Goal: Task Accomplishment & Management: Complete application form

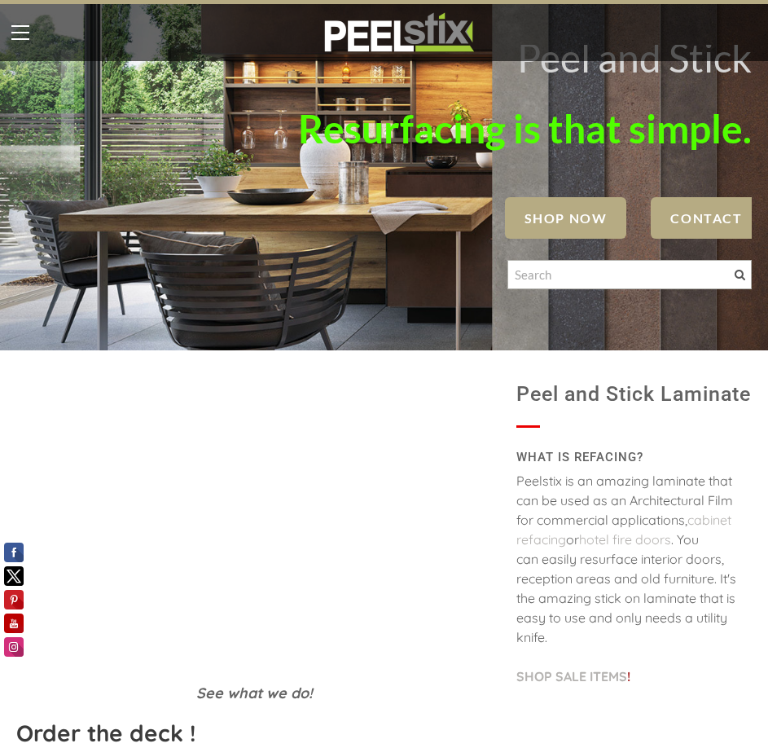
click at [11, 29] on label at bounding box center [20, 32] width 41 height 41
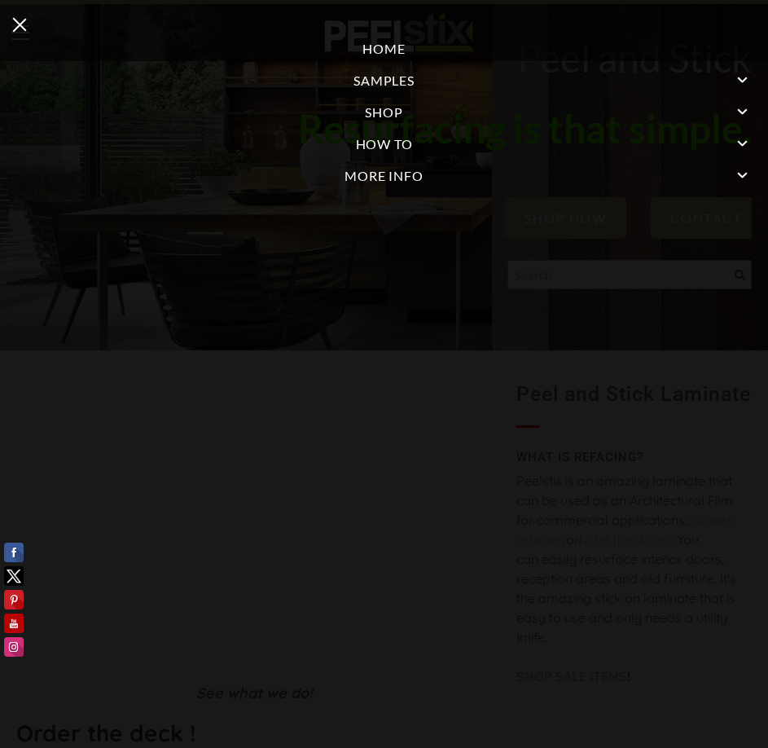
click at [407, 180] on link "More Info" at bounding box center [384, 176] width 768 height 32
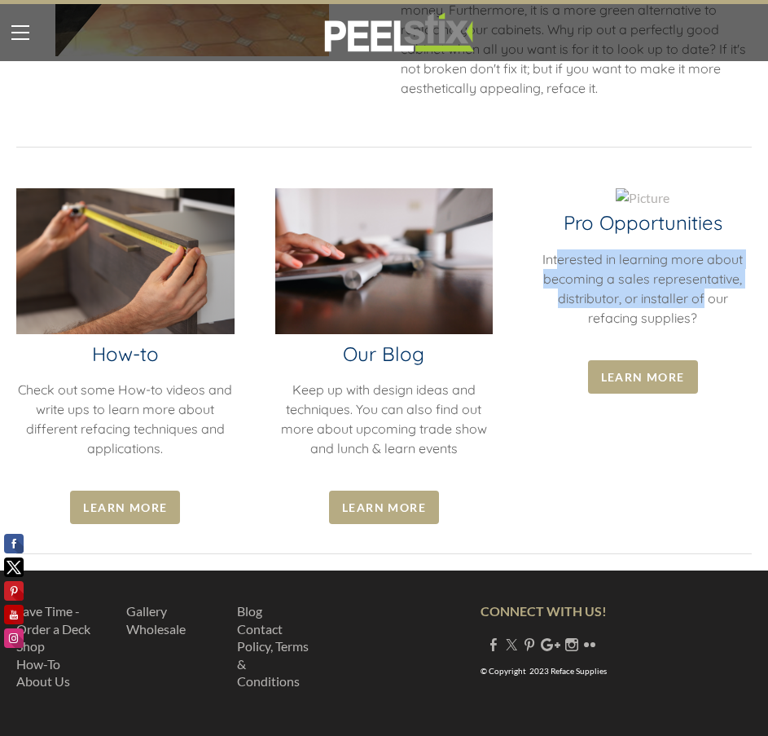
drag, startPoint x: 557, startPoint y: 253, endPoint x: 701, endPoint y: 293, distance: 148.7
click at [702, 292] on span "Interested in learning more about becoming a sales representative, distributor,…" at bounding box center [643, 288] width 200 height 75
click at [701, 297] on span "Interested in learning more about becoming a sales representative, distributor,…" at bounding box center [643, 288] width 200 height 75
drag, startPoint x: 610, startPoint y: 282, endPoint x: 677, endPoint y: 305, distance: 70.6
click at [685, 301] on span "Interested in learning more about becoming a sales representative, distributor,…" at bounding box center [643, 288] width 200 height 75
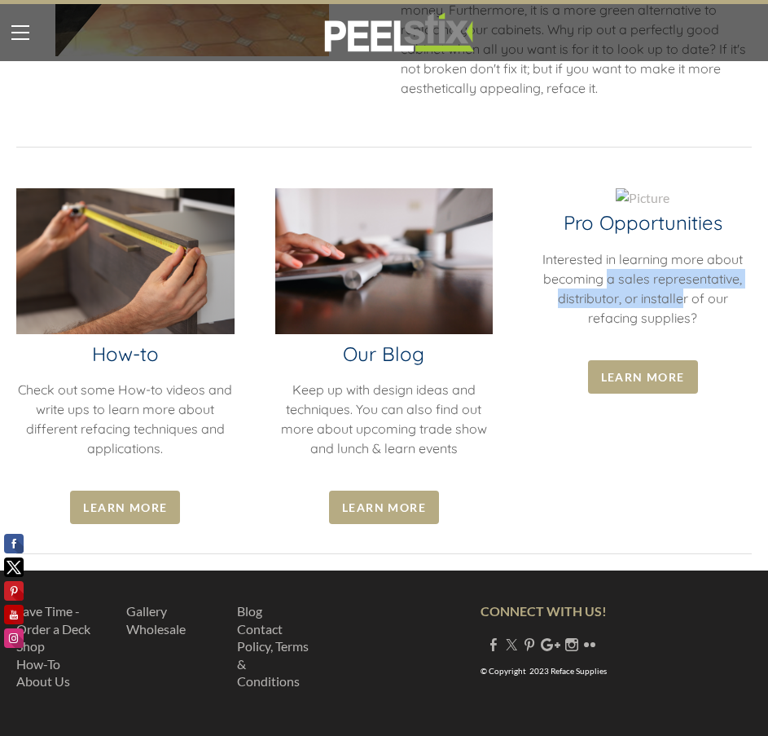
click at [672, 306] on span "Interested in learning more about becoming a sales representative, distributor,…" at bounding box center [643, 288] width 200 height 75
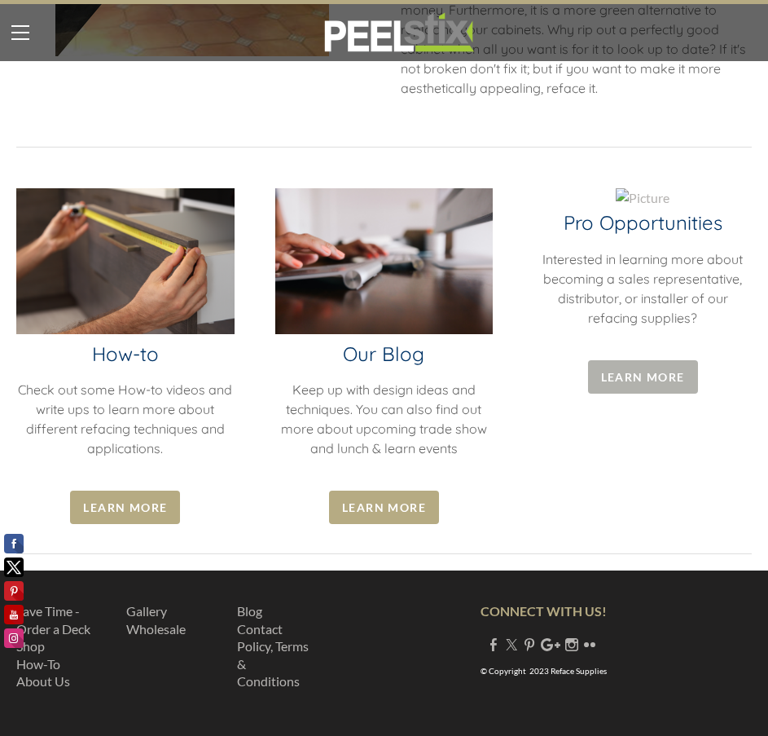
click at [629, 371] on span "Learn More" at bounding box center [643, 376] width 110 height 33
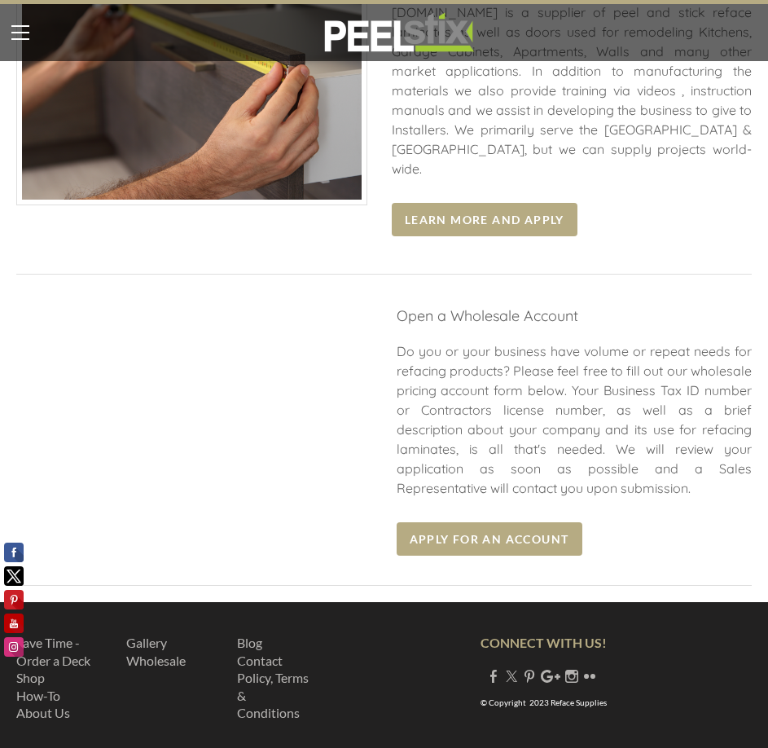
scroll to position [205, 0]
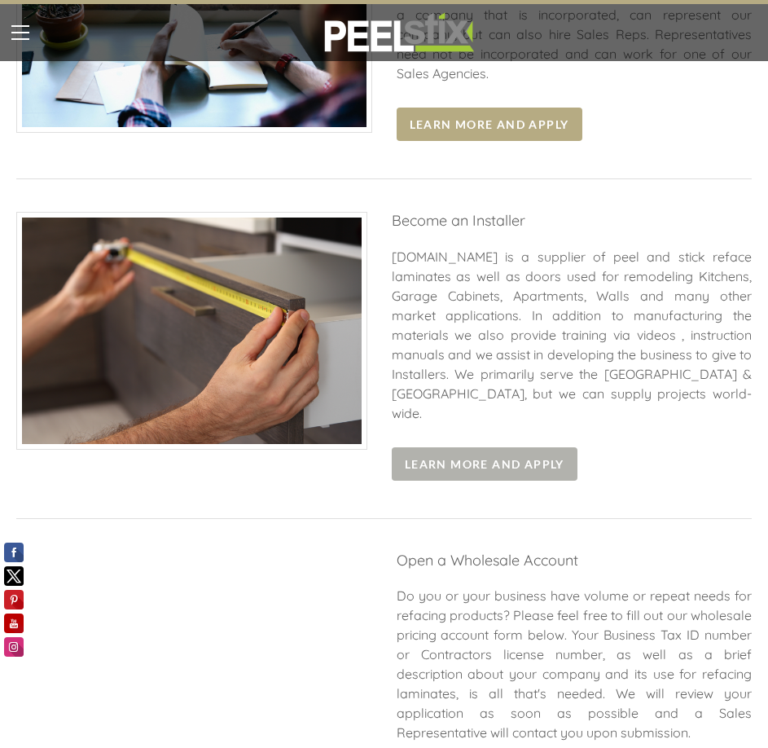
click at [425, 447] on span "Learn More and Apply" at bounding box center [485, 463] width 186 height 33
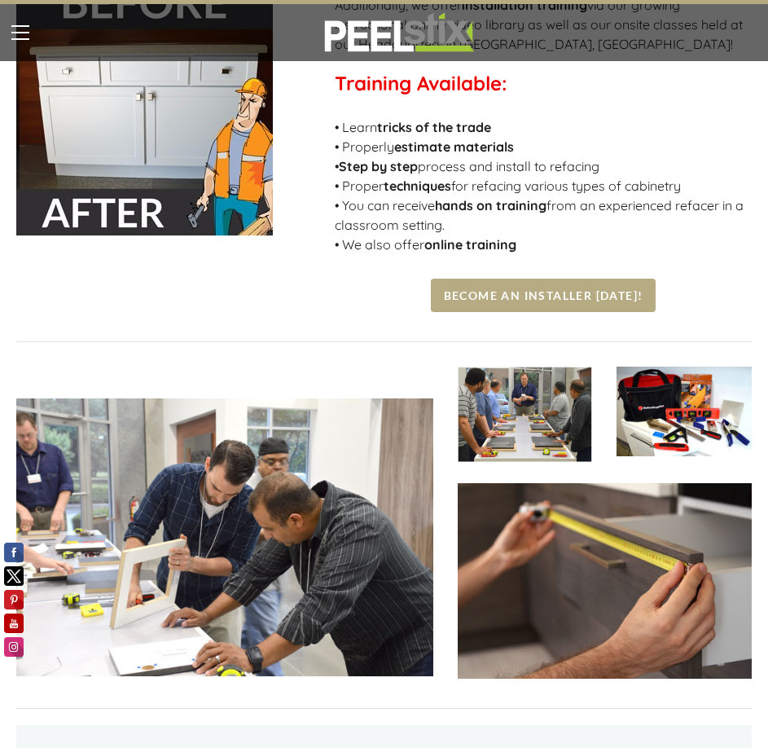
scroll to position [652, 0]
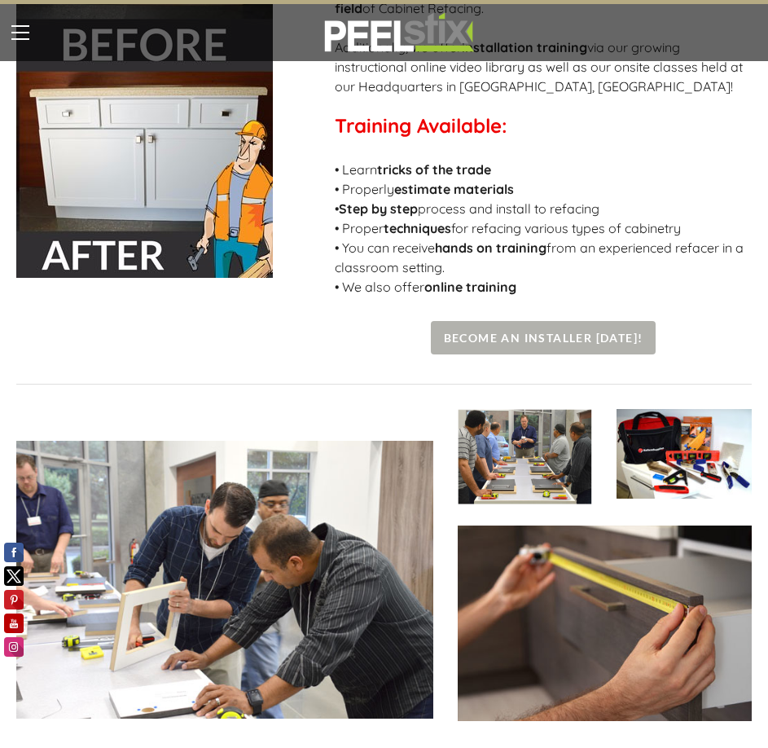
click at [544, 336] on span "Become an Installer [DATE]!" at bounding box center [544, 337] width 226 height 33
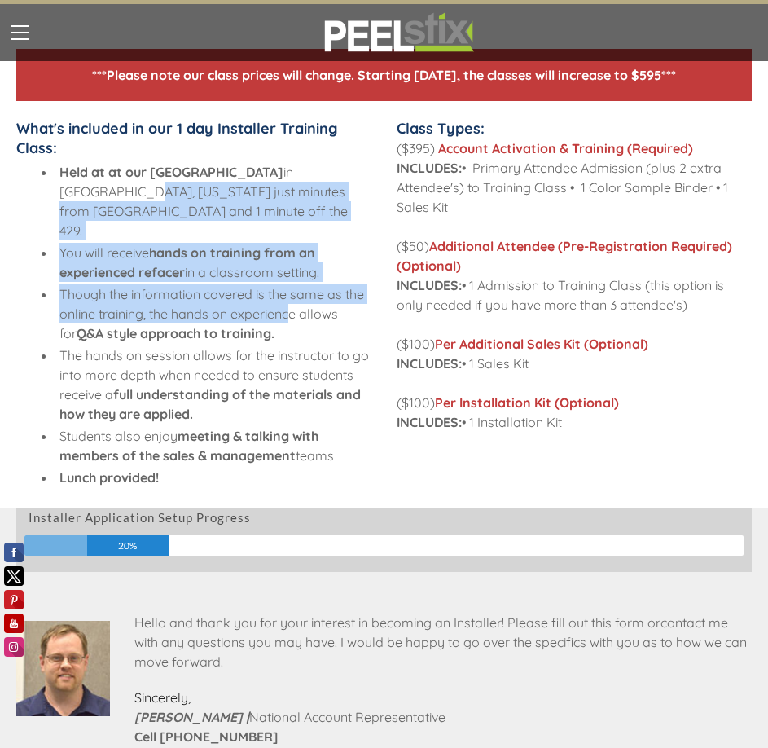
drag, startPoint x: 97, startPoint y: 192, endPoint x: 294, endPoint y: 286, distance: 218.7
click at [294, 286] on ul "Held at at our [GEOGRAPHIC_DATA] in [GEOGRAPHIC_DATA], [US_STATE] just minutes …" at bounding box center [194, 324] width 356 height 325
click at [294, 286] on li "Though the information covered is the same as the online training, the hands on…" at bounding box center [213, 313] width 317 height 59
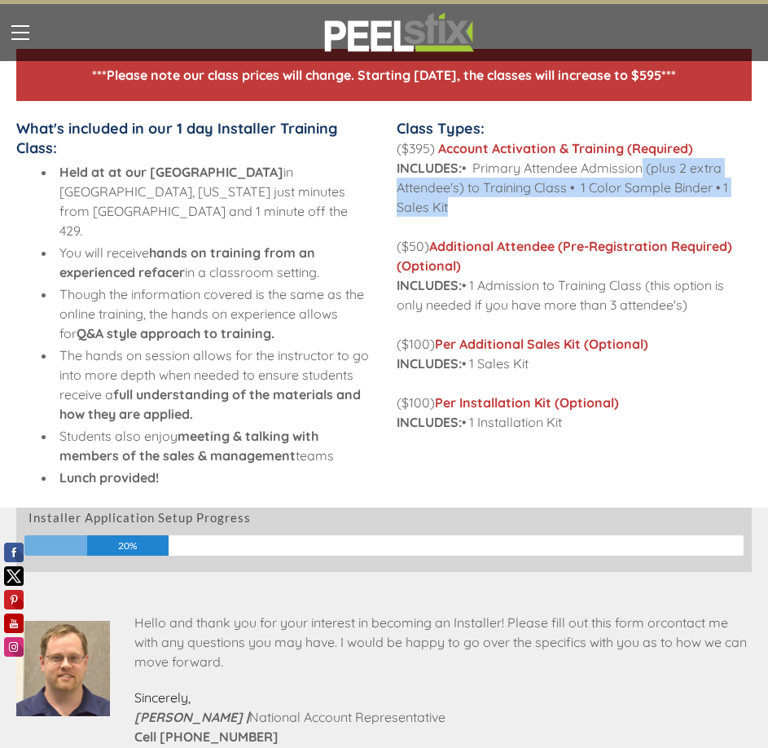
drag, startPoint x: 649, startPoint y: 172, endPoint x: 451, endPoint y: 214, distance: 202.5
click at [451, 214] on div "Class Types: ($395) Account Activation & Training (Required) INCLUDES: • Primar…" at bounding box center [575, 283] width 356 height 329
click at [464, 209] on div "Class Types: ($395) Account Activation & Training (Required) INCLUDES: • Primar…" at bounding box center [575, 283] width 356 height 329
